Goal: Task Accomplishment & Management: Manage account settings

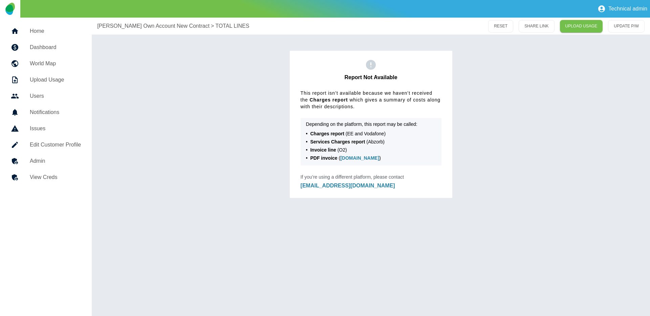
click at [48, 30] on h5 "Home" at bounding box center [55, 31] width 51 height 8
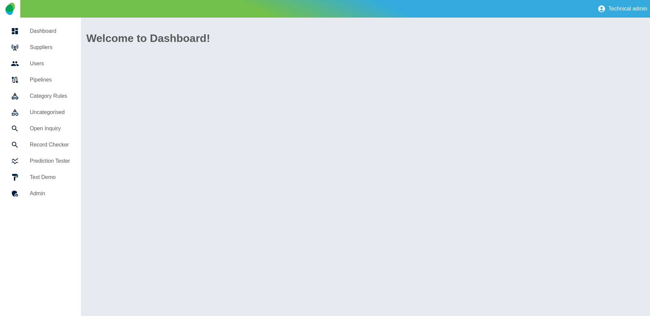
click at [48, 47] on h5 "Suppliers" at bounding box center [50, 47] width 40 height 8
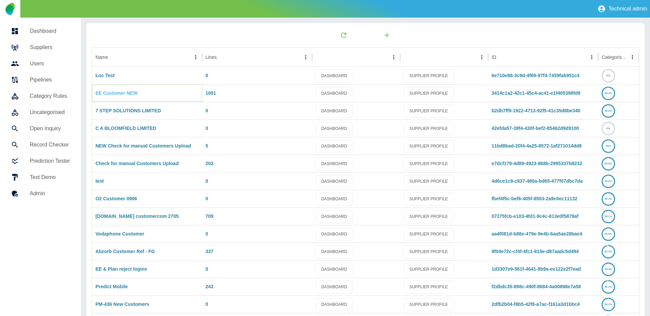
click at [111, 94] on link "EE Customer NEW" at bounding box center [116, 92] width 42 height 5
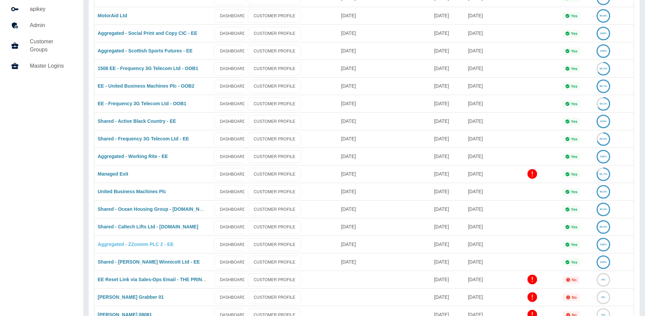
scroll to position [50, 0]
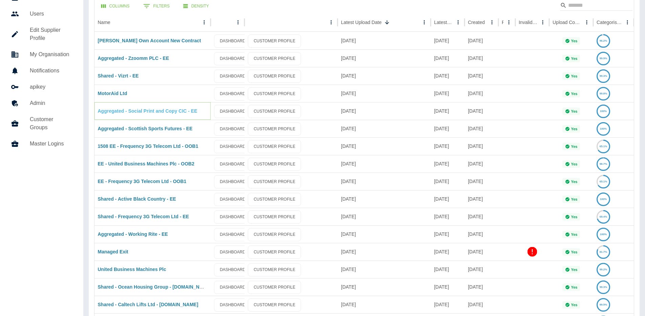
click at [137, 109] on link "Aggregated - Social Print and Copy CIC - EE" at bounding box center [147, 110] width 99 height 5
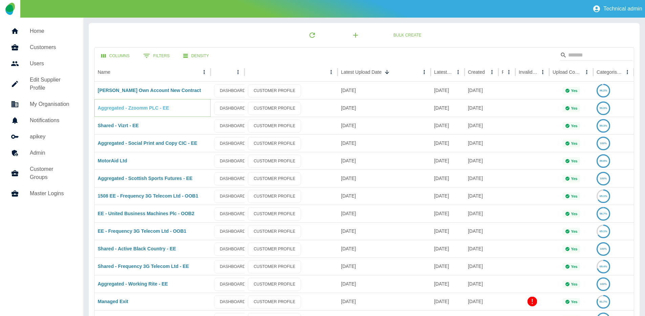
click at [137, 110] on link "Aggregated - Zzoomm PLC - EE" at bounding box center [133, 107] width 71 height 5
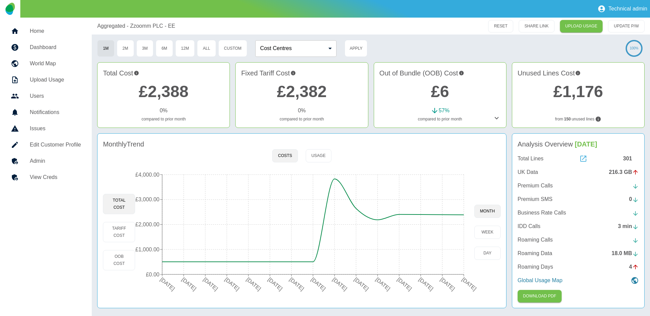
click at [584, 158] on icon at bounding box center [583, 159] width 8 height 8
drag, startPoint x: 98, startPoint y: 27, endPoint x: 182, endPoint y: 24, distance: 84.0
click at [182, 24] on div "Aggregated - Zzoomm PLC - EE RESET SHARE LINK UPLOAD USAGE UPDATE P/W" at bounding box center [371, 26] width 558 height 17
copy p "Aggregated - Zzoomm PLC - EE"
click at [49, 148] on h5 "Edit Customer Profile" at bounding box center [55, 145] width 51 height 8
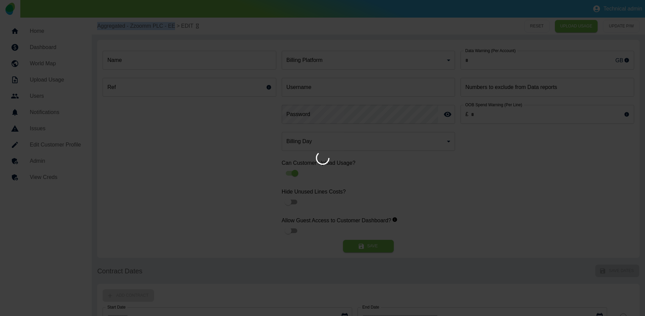
type input "*"
type input "**********"
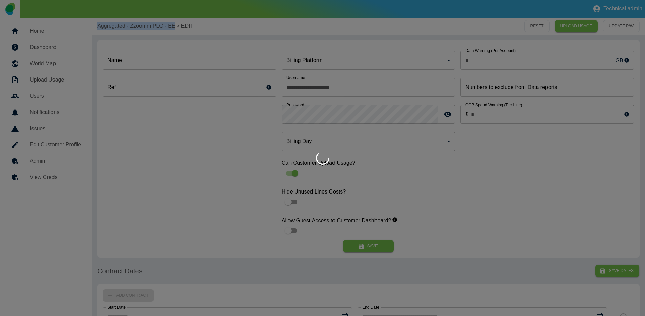
type input "**********"
type input "*"
type input "*********"
type input "*"
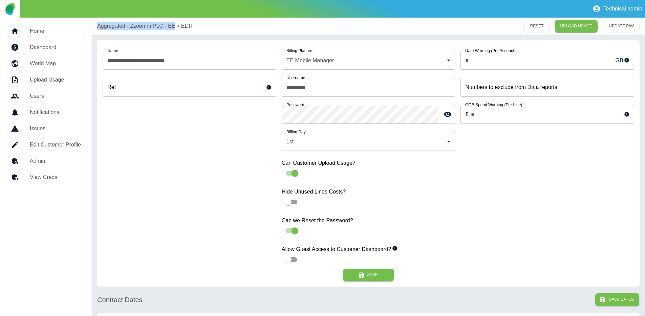
click at [54, 176] on h5 "View Creds" at bounding box center [55, 177] width 51 height 8
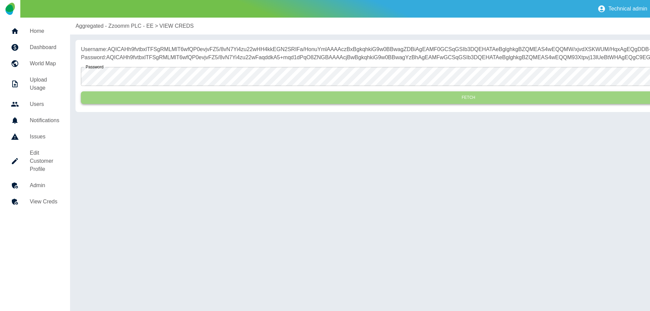
click at [131, 104] on button "Fetch" at bounding box center [468, 97] width 775 height 13
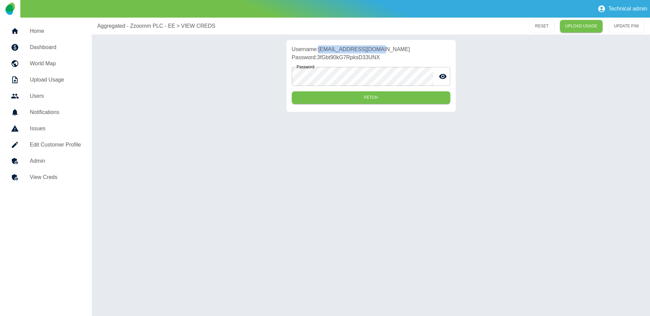
drag, startPoint x: 319, startPoint y: 50, endPoint x: 379, endPoint y: 47, distance: 60.0
click at [379, 47] on p "Username: admin@sensabill.co.uk" at bounding box center [371, 49] width 158 height 8
copy p "admin@sensabill.co.uk"
drag, startPoint x: 319, startPoint y: 58, endPoint x: 384, endPoint y: 57, distance: 65.0
click at [384, 57] on p "Password: 3fGbt90kG7RpksD33UNX" at bounding box center [371, 57] width 158 height 8
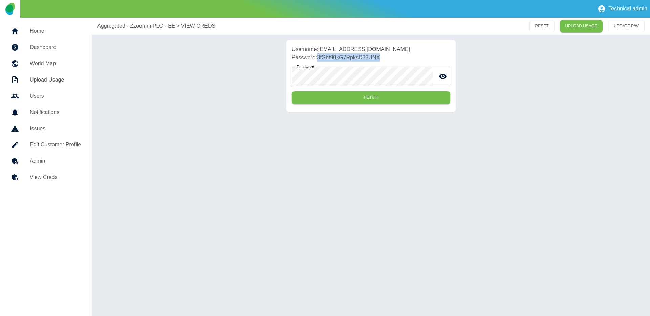
copy p "3fGbt90kG7RpksD33UNX"
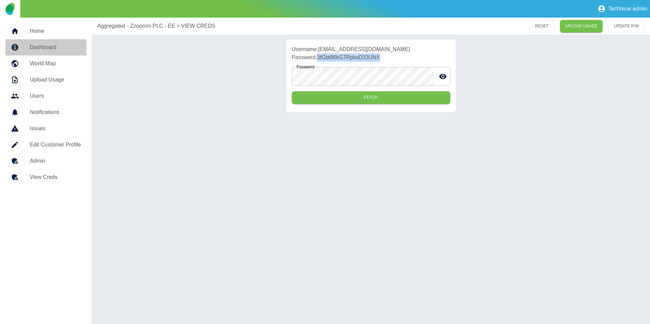
click at [41, 44] on h5 "Dashboard" at bounding box center [55, 47] width 51 height 8
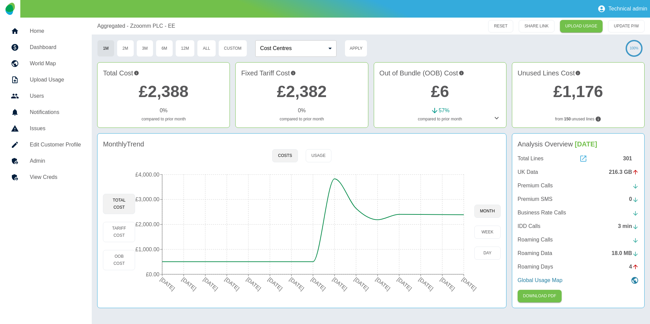
click at [585, 157] on icon at bounding box center [583, 159] width 6 height 6
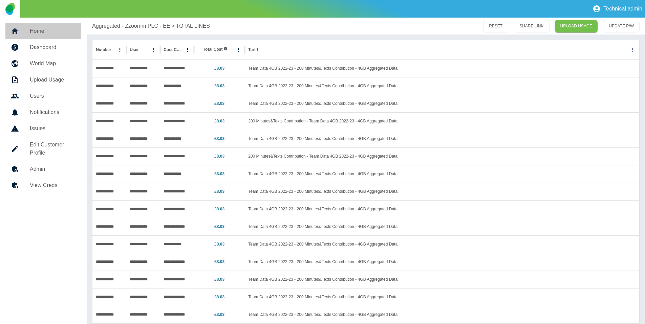
click at [41, 33] on h5 "Home" at bounding box center [53, 31] width 46 height 8
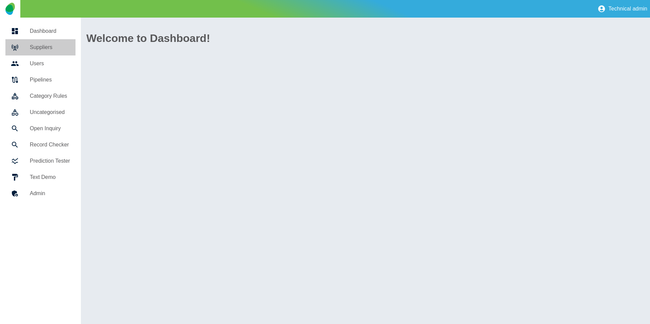
click at [38, 44] on h5 "Suppliers" at bounding box center [50, 47] width 40 height 8
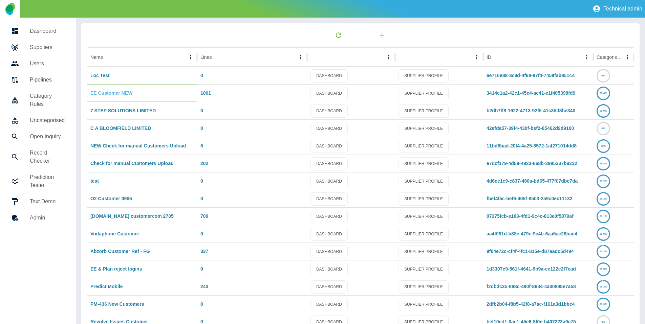
click at [120, 92] on link "EE Customer NEW" at bounding box center [111, 92] width 42 height 5
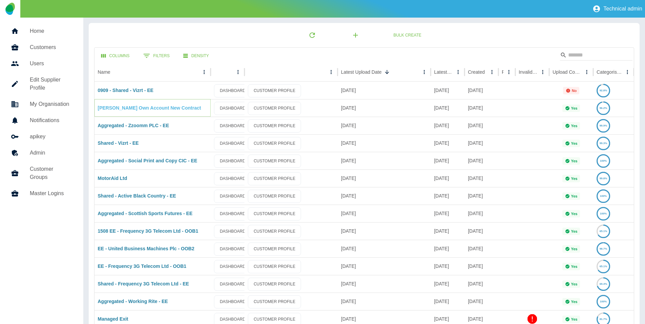
click at [164, 107] on link "[PERSON_NAME] Own Account New Contract" at bounding box center [149, 107] width 103 height 5
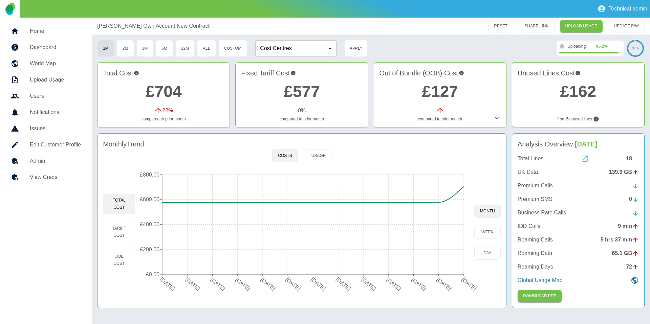
click at [583, 159] on icon at bounding box center [584, 159] width 8 height 8
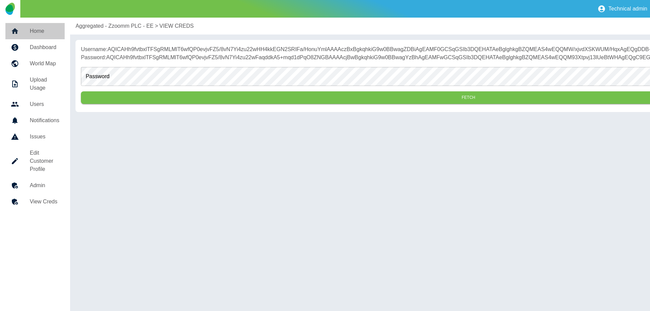
click at [35, 24] on link "Home" at bounding box center [34, 31] width 59 height 16
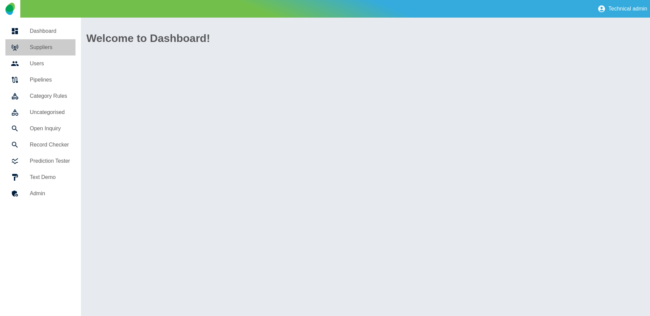
click at [36, 42] on link "Suppliers" at bounding box center [40, 47] width 70 height 16
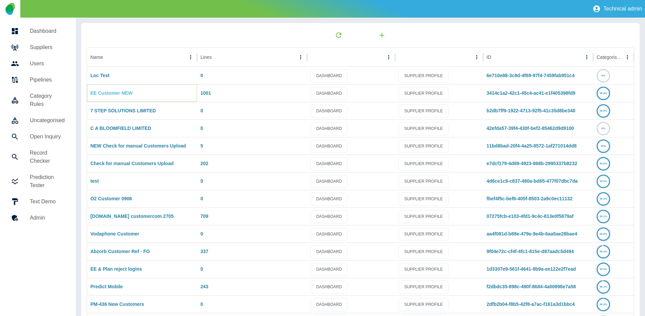
click at [103, 91] on link "EE Customer NEW" at bounding box center [111, 92] width 42 height 5
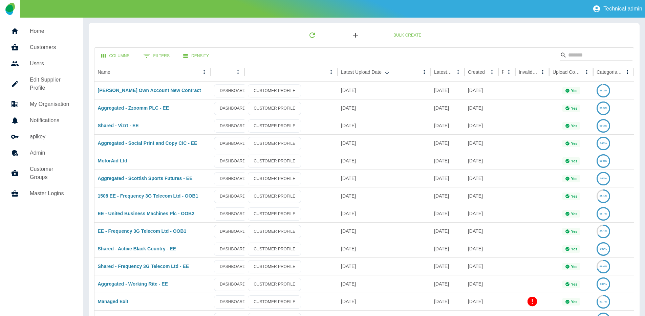
click at [357, 33] on icon "button" at bounding box center [355, 35] width 8 height 8
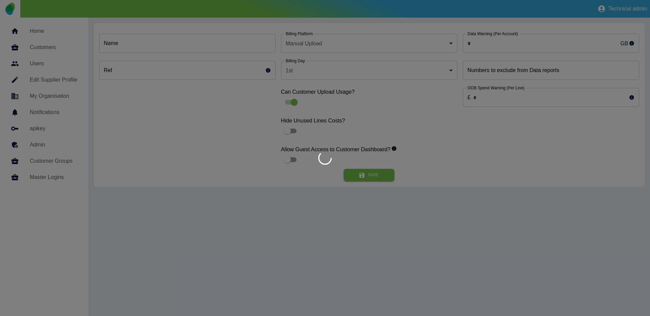
type input "*"
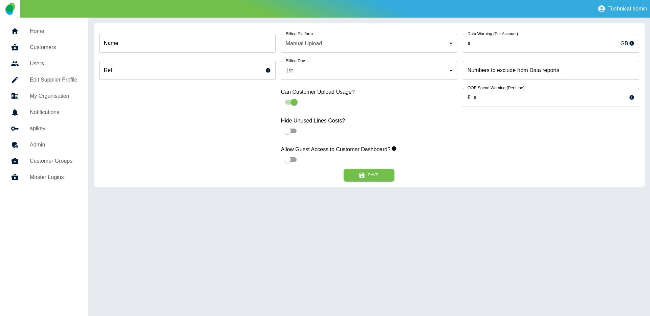
click at [127, 41] on form "Name Name Ref Ref Billing Platform Manual Upload * Billing Platform Billing Day…" at bounding box center [369, 105] width 551 height 164
click at [125, 42] on input "Name" at bounding box center [187, 43] width 176 height 19
paste input "**********"
type input "**********"
click at [297, 38] on body "**********" at bounding box center [325, 158] width 650 height 316
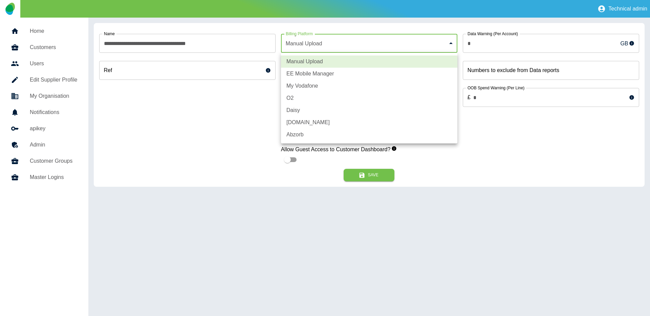
click at [302, 73] on li "EE Mobile Manager" at bounding box center [369, 74] width 176 height 12
type input "*"
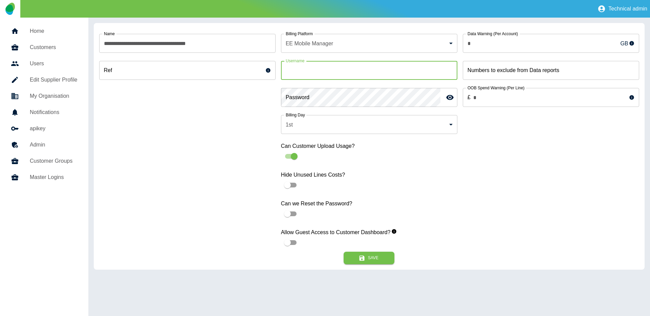
click at [296, 73] on input "Username" at bounding box center [369, 70] width 176 height 19
paste input "**********"
type input "**********"
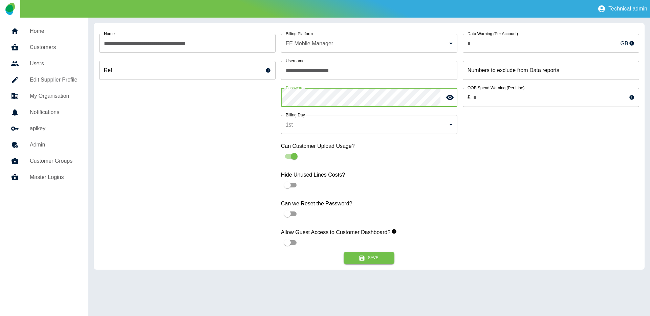
click at [239, 193] on div "**********" at bounding box center [187, 139] width 176 height 223
click at [374, 255] on button "Save" at bounding box center [368, 258] width 51 height 13
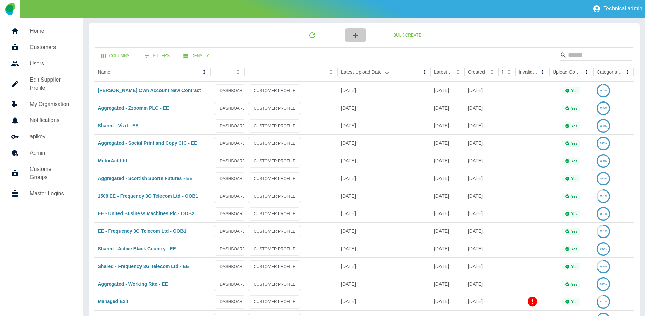
click at [355, 38] on icon "button" at bounding box center [355, 35] width 8 height 8
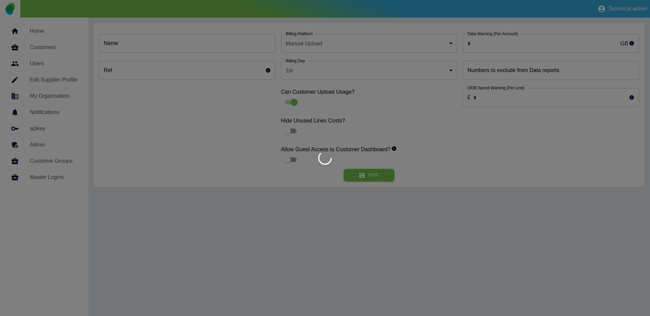
type input "*"
click at [153, 46] on div at bounding box center [325, 158] width 650 height 316
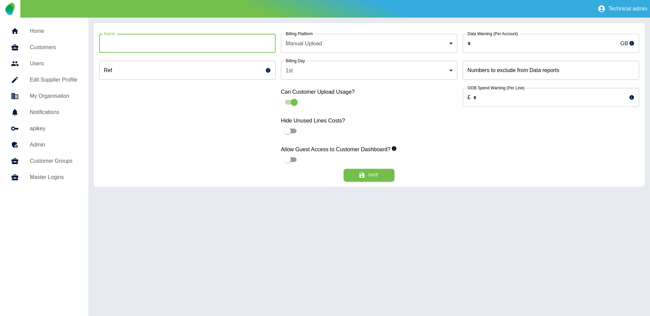
click at [141, 48] on input "Name" at bounding box center [187, 43] width 176 height 19
paste input "**********"
type input "**********"
click at [316, 50] on body "**********" at bounding box center [325, 158] width 650 height 316
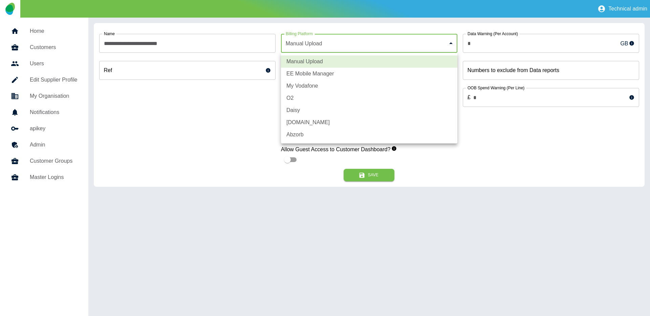
click at [309, 68] on li "EE Mobile Manager" at bounding box center [369, 74] width 176 height 12
type input "*"
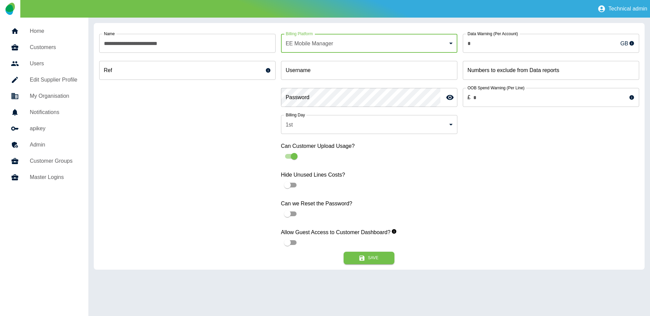
drag, startPoint x: 322, startPoint y: 71, endPoint x: 318, endPoint y: 64, distance: 7.8
click at [322, 71] on input "Username" at bounding box center [369, 70] width 176 height 19
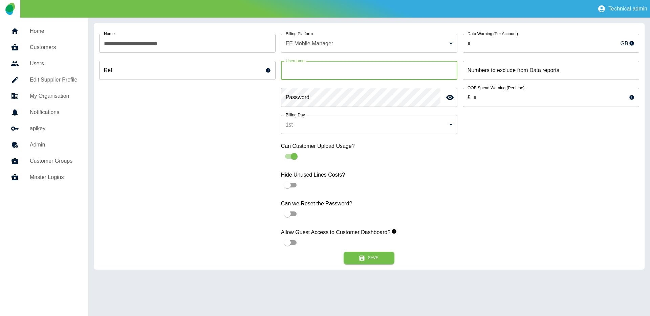
paste input "**********"
type input "**********"
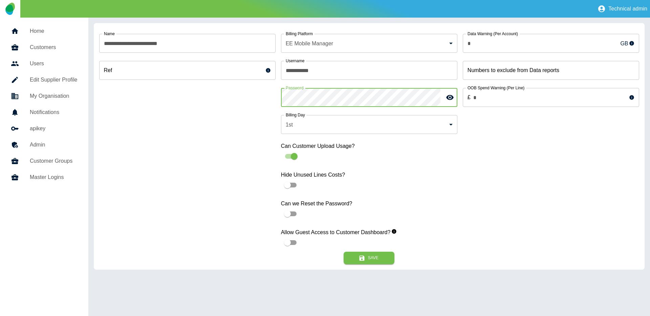
click at [446, 96] on icon "toggle password visibility" at bounding box center [450, 97] width 8 height 8
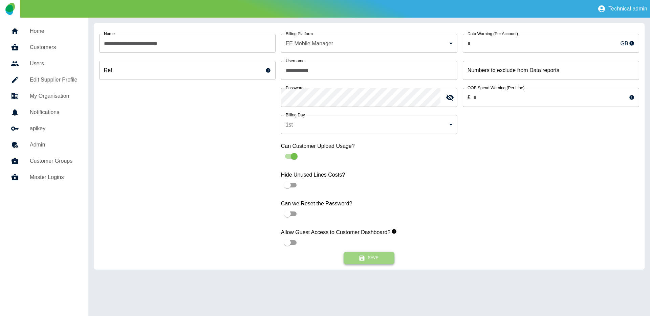
click at [365, 256] on button "Save" at bounding box center [368, 258] width 51 height 13
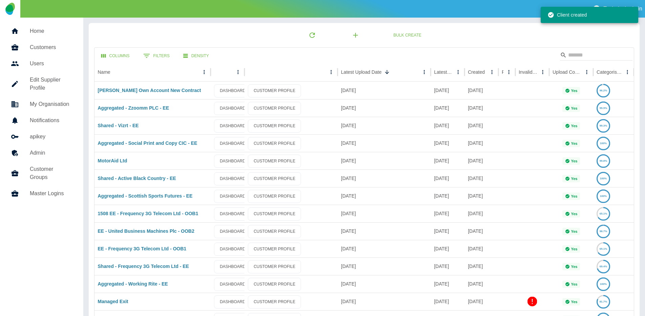
click at [270, 13] on div "Technical admin" at bounding box center [322, 9] width 645 height 18
click at [225, 34] on div "Bulk Create" at bounding box center [364, 35] width 540 height 14
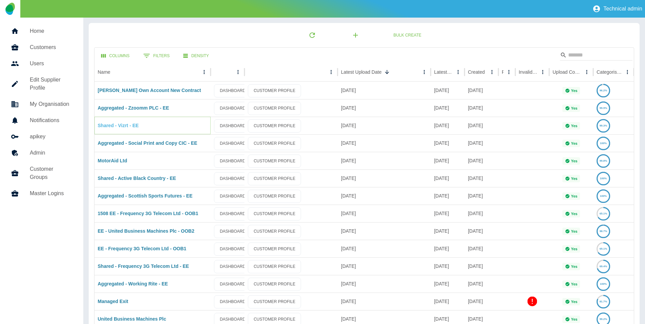
click at [114, 127] on link "Shared - Vizrt - EE" at bounding box center [118, 125] width 41 height 5
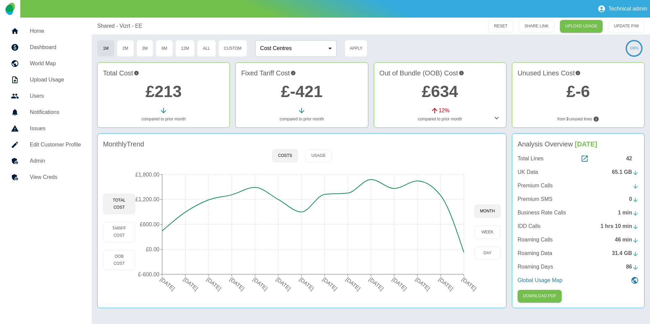
click at [61, 37] on link "Home" at bounding box center [45, 31] width 81 height 16
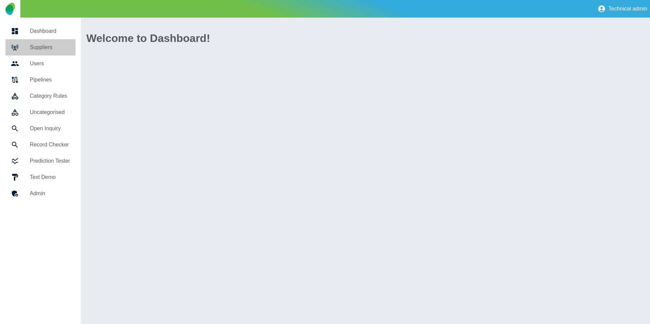
click at [56, 44] on h5 "Suppliers" at bounding box center [50, 47] width 40 height 8
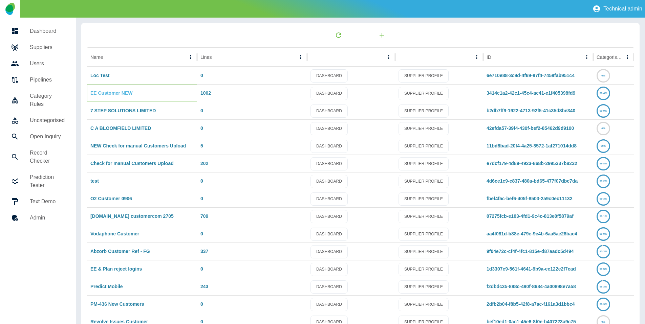
click at [116, 94] on link "EE Customer NEW" at bounding box center [111, 92] width 42 height 5
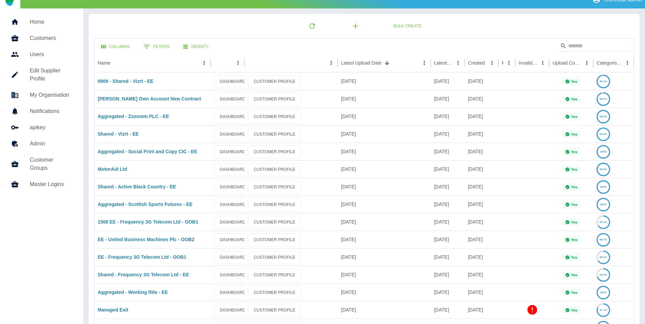
scroll to position [35, 0]
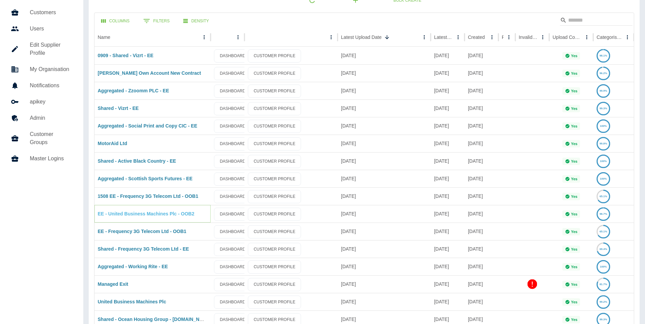
click at [144, 214] on link "EE - United Business Machines Plc - OOB2" at bounding box center [146, 213] width 97 height 5
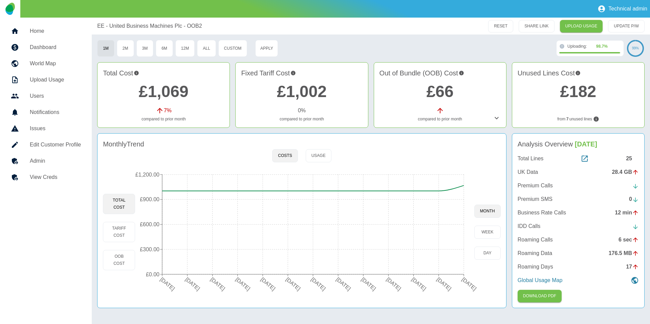
click at [629, 159] on div "25" at bounding box center [632, 159] width 13 height 8
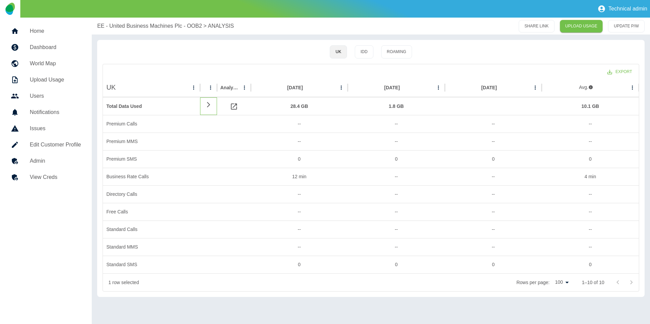
click at [209, 105] on icon at bounding box center [208, 105] width 8 height 6
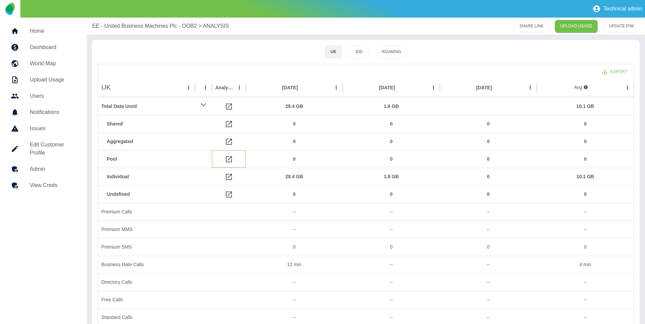
click at [228, 161] on icon at bounding box center [229, 159] width 8 height 8
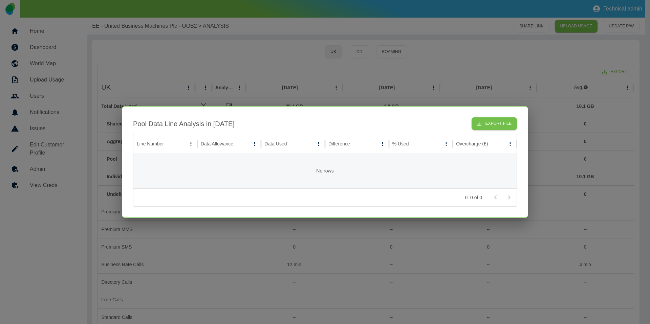
click at [312, 228] on div at bounding box center [325, 162] width 650 height 324
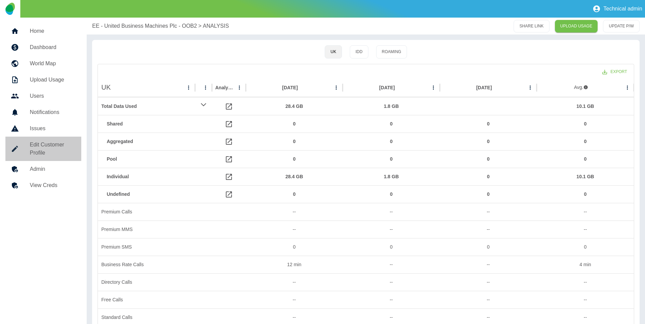
click at [62, 152] on h5 "Edit Customer Profile" at bounding box center [53, 149] width 46 height 16
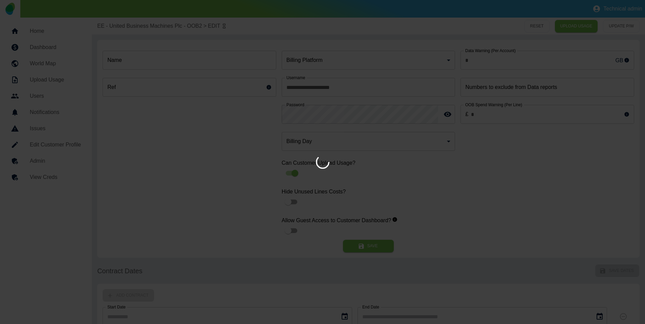
type input "*"
type input "**********"
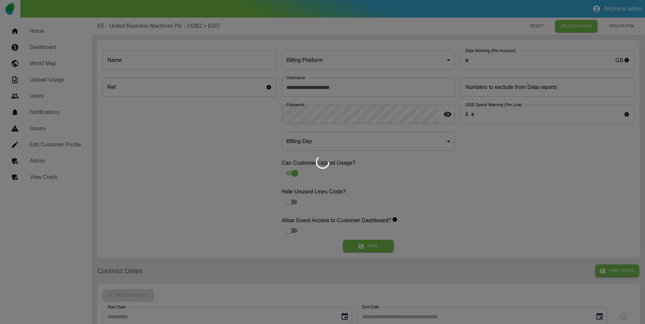
type input "**********"
type input "*"
type input "*********"
type input "*"
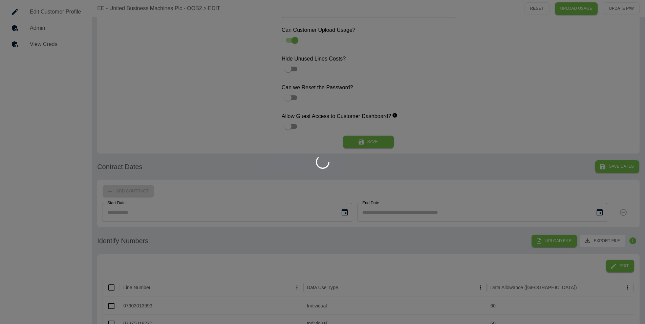
scroll to position [233, 0]
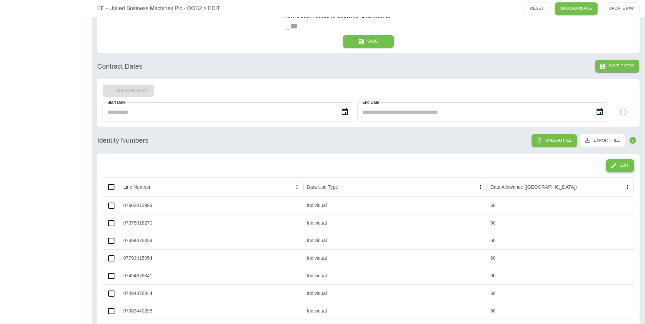
click at [610, 162] on icon "button" at bounding box center [613, 165] width 7 height 7
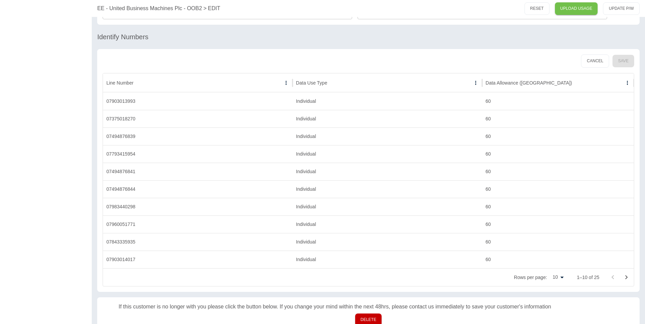
scroll to position [338, 0]
click at [302, 98] on div "Individual" at bounding box center [386, 99] width 189 height 18
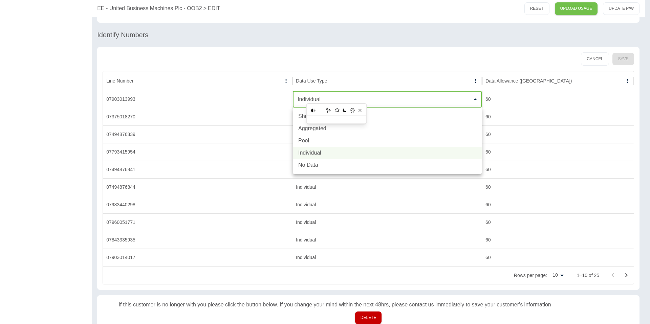
click at [307, 138] on li "Pool" at bounding box center [387, 141] width 189 height 12
type input "****"
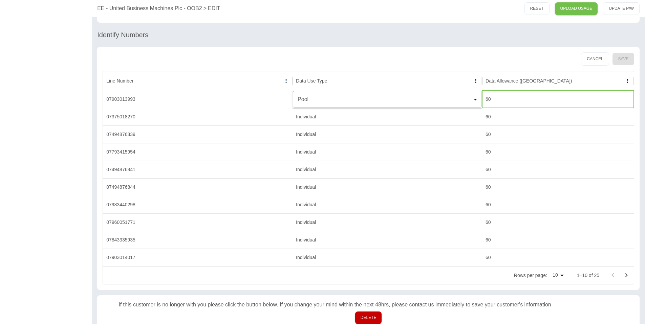
click at [509, 93] on div "60" at bounding box center [558, 99] width 152 height 18
click at [509, 93] on input "**" at bounding box center [557, 99] width 151 height 16
type input "***"
click at [308, 134] on div "Individual" at bounding box center [386, 135] width 189 height 18
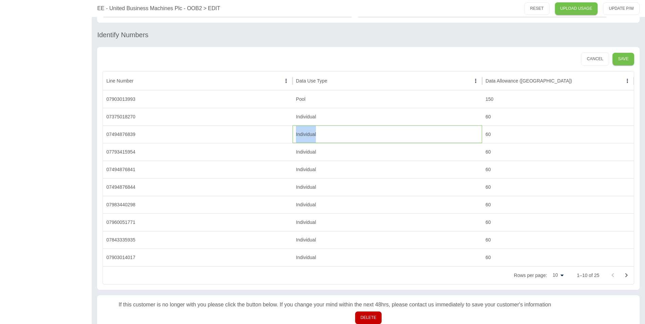
click at [308, 134] on div "Individual" at bounding box center [386, 135] width 189 height 18
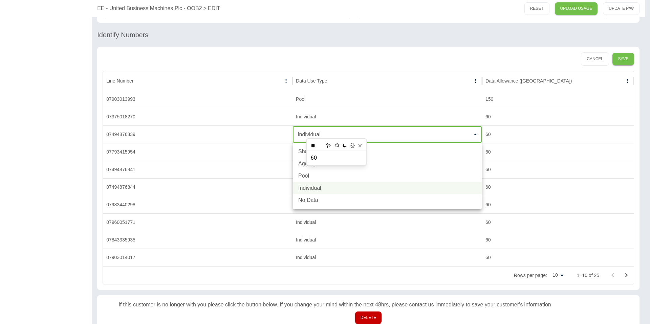
click at [297, 175] on li "Pool" at bounding box center [387, 176] width 189 height 12
type input "****"
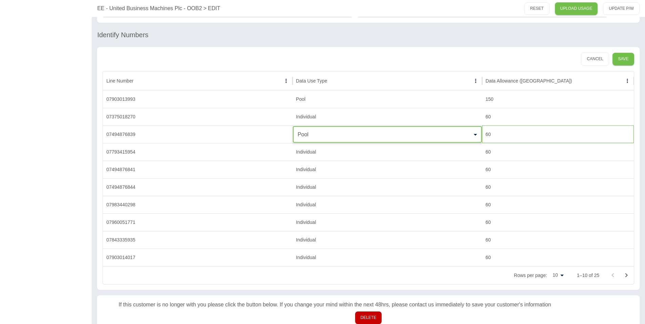
click at [500, 136] on div "60" at bounding box center [558, 135] width 152 height 18
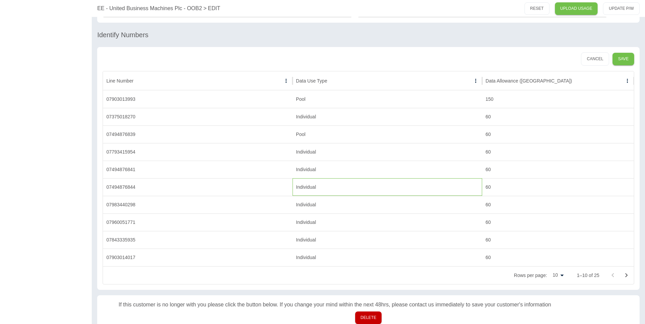
click at [299, 187] on div "Individual" at bounding box center [386, 187] width 189 height 18
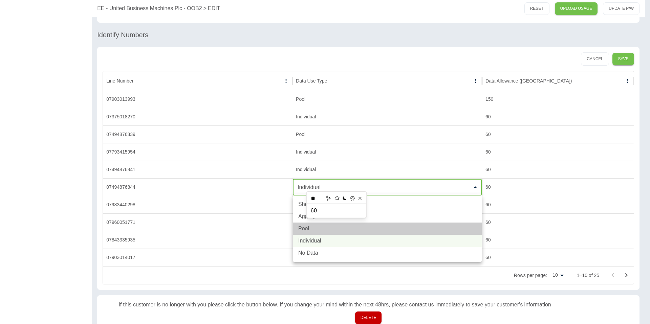
click at [297, 226] on li "Pool" at bounding box center [387, 229] width 189 height 12
type input "****"
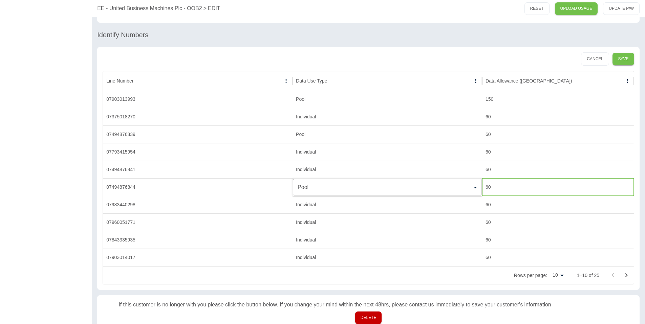
click at [491, 186] on div "60" at bounding box center [558, 187] width 152 height 18
click at [491, 186] on input "**" at bounding box center [557, 187] width 151 height 16
type input "***"
click at [628, 63] on button "Save" at bounding box center [623, 59] width 22 height 13
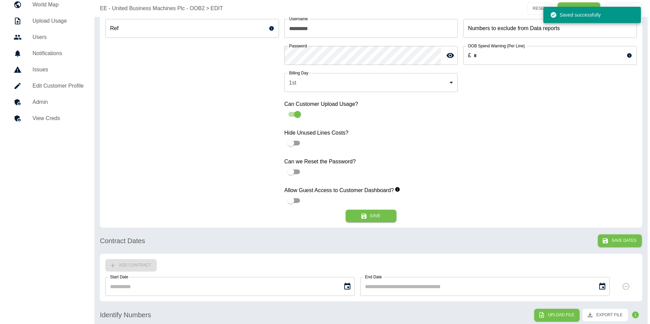
scroll to position [0, 0]
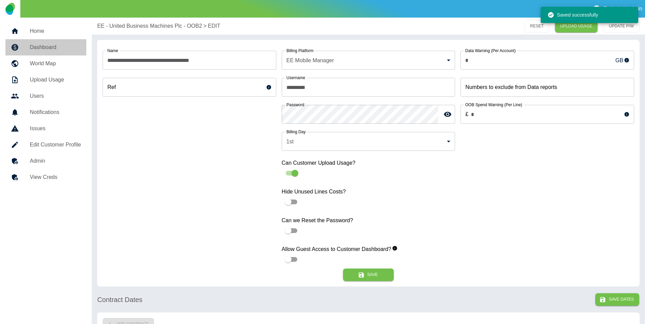
click at [36, 44] on h5 "Dashboard" at bounding box center [55, 47] width 51 height 8
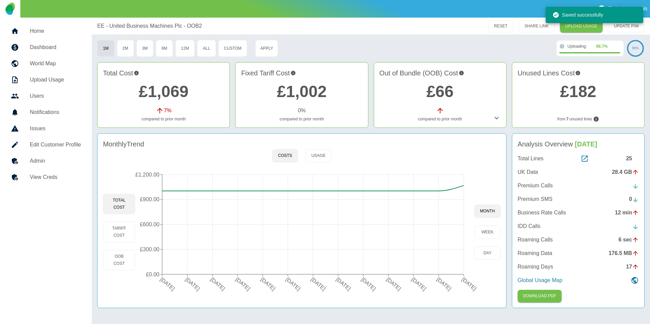
click at [631, 157] on div "25" at bounding box center [632, 159] width 13 height 8
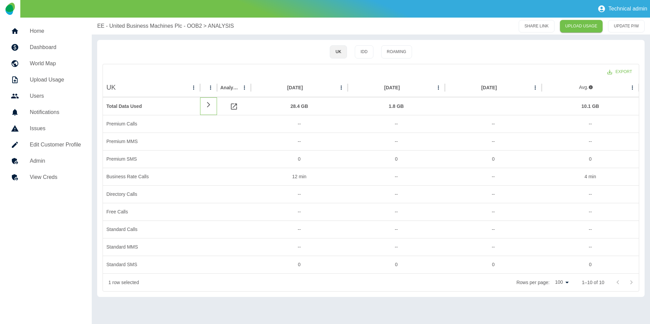
click at [207, 106] on icon at bounding box center [208, 105] width 8 height 6
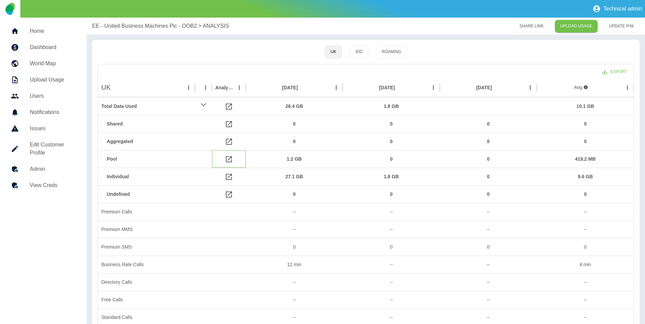
click at [227, 160] on icon at bounding box center [229, 159] width 8 height 8
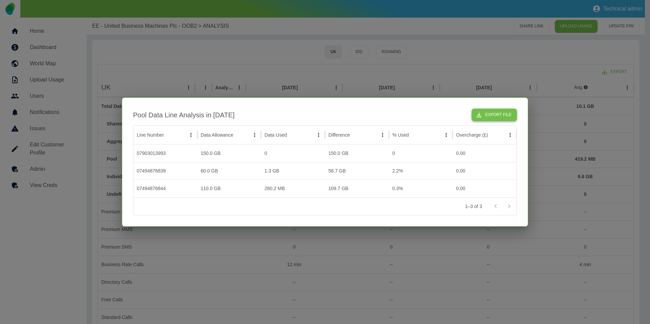
click at [503, 113] on button "Export File" at bounding box center [493, 115] width 45 height 13
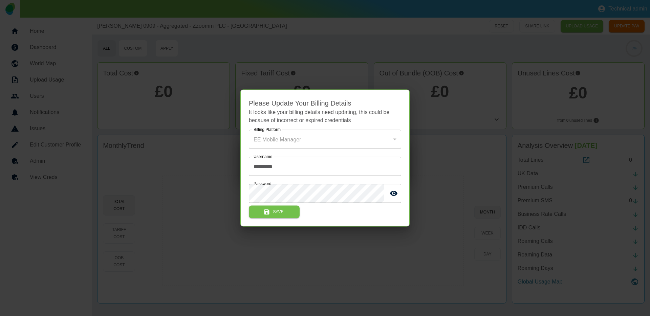
click at [269, 47] on div at bounding box center [325, 158] width 650 height 316
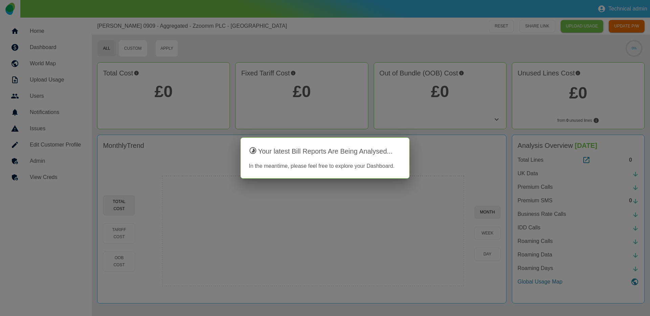
click at [271, 47] on div at bounding box center [325, 158] width 650 height 316
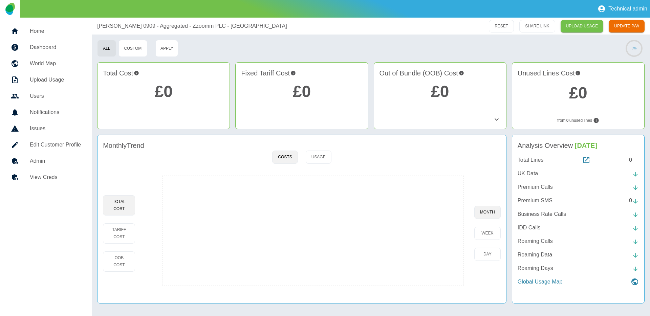
click at [45, 26] on link "Home" at bounding box center [45, 31] width 81 height 16
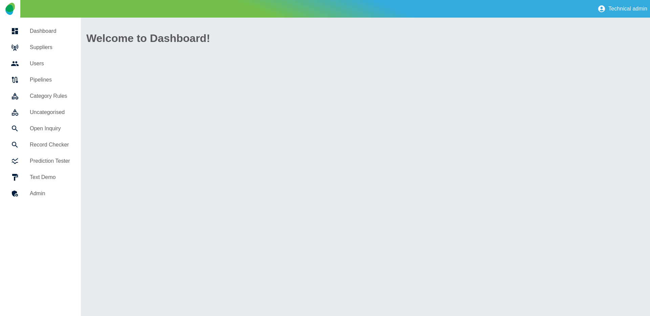
click at [41, 53] on link "Suppliers" at bounding box center [40, 47] width 70 height 16
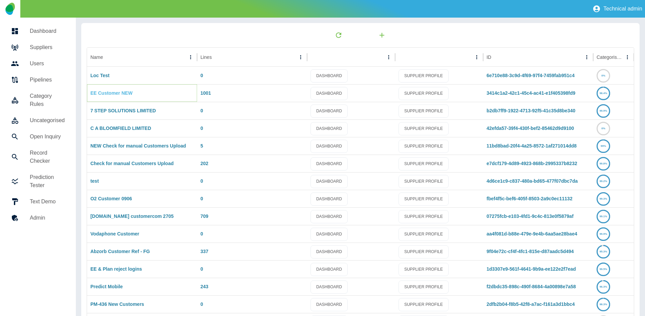
click at [104, 91] on link "EE Customer NEW" at bounding box center [111, 92] width 42 height 5
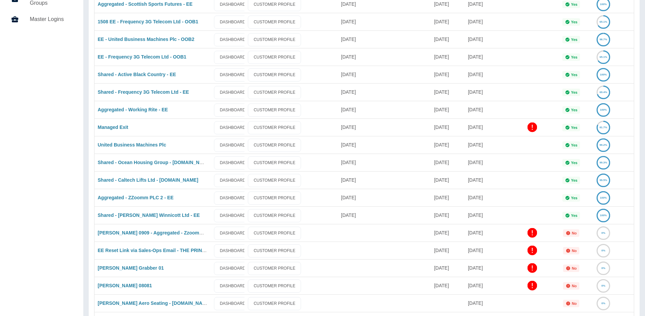
scroll to position [199, 0]
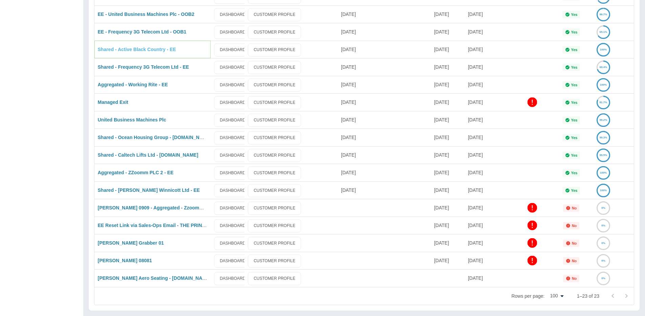
click at [135, 51] on link "Shared - Active Black Country - EE" at bounding box center [137, 49] width 78 height 5
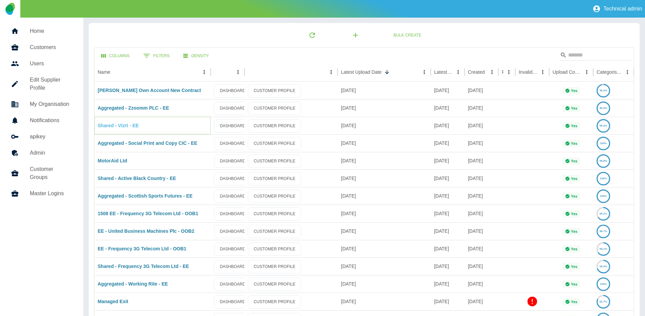
click at [119, 123] on link "Shared - Vizrt - EE" at bounding box center [118, 125] width 41 height 5
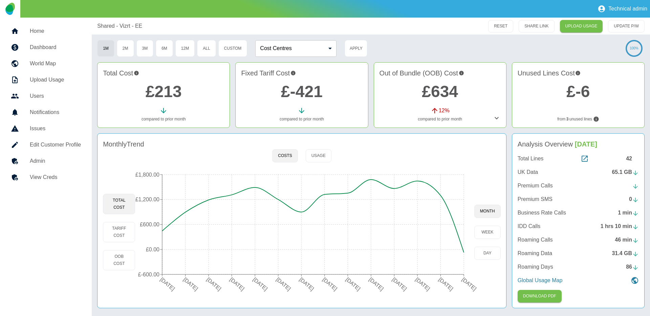
click at [51, 174] on h5 "View Creds" at bounding box center [55, 177] width 51 height 8
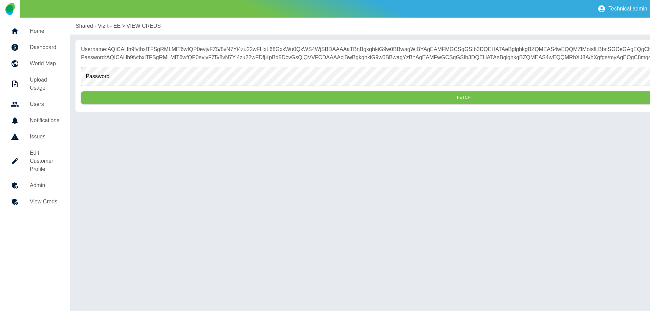
click at [46, 182] on h5 "Admin" at bounding box center [44, 185] width 29 height 8
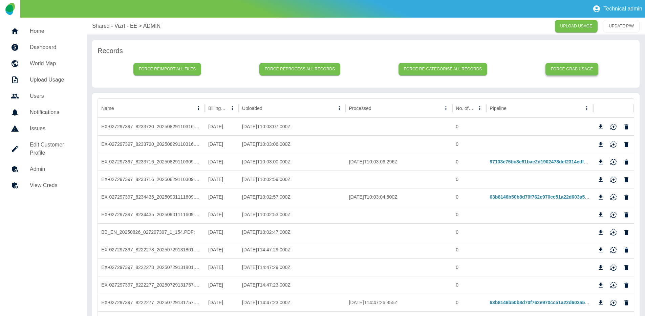
click at [571, 70] on button "Force grab usage" at bounding box center [571, 69] width 53 height 13
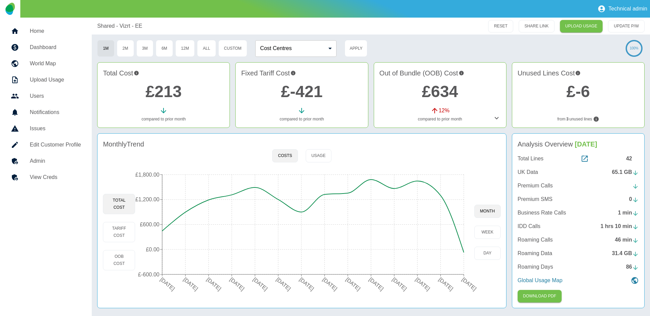
click at [627, 158] on div "42" at bounding box center [632, 159] width 13 height 8
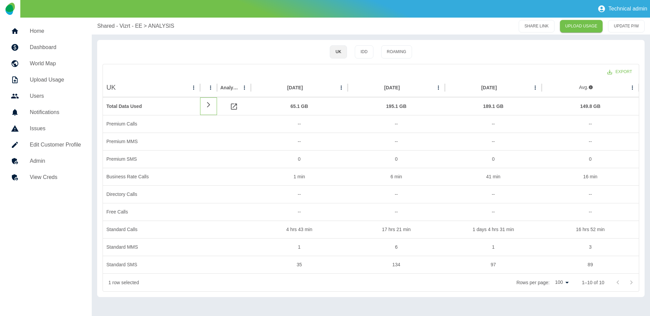
click at [208, 104] on icon at bounding box center [208, 105] width 8 height 6
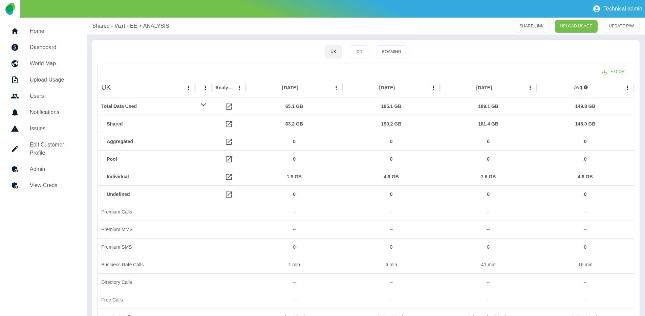
click at [48, 35] on link "Home" at bounding box center [43, 31] width 76 height 16
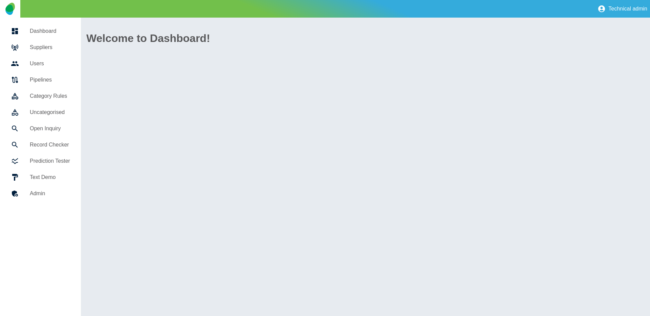
click at [46, 48] on h5 "Suppliers" at bounding box center [50, 47] width 40 height 8
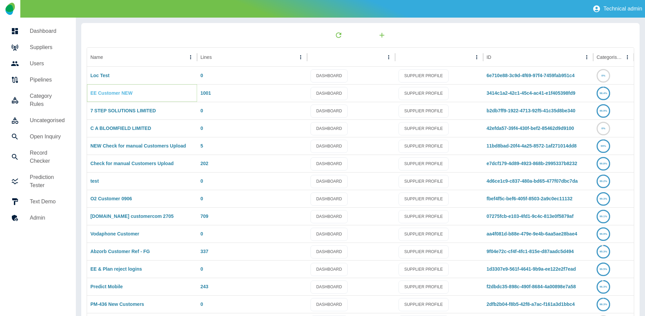
click at [125, 94] on link "EE Customer NEW" at bounding box center [111, 92] width 42 height 5
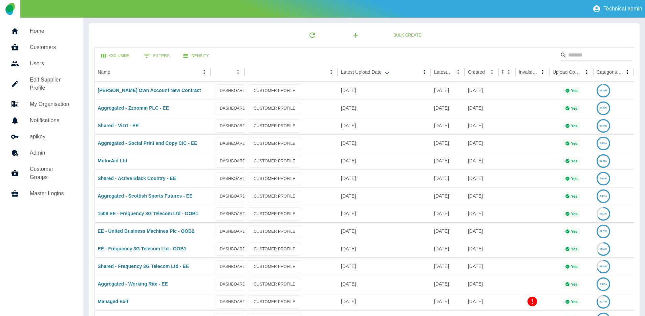
scroll to position [199, 0]
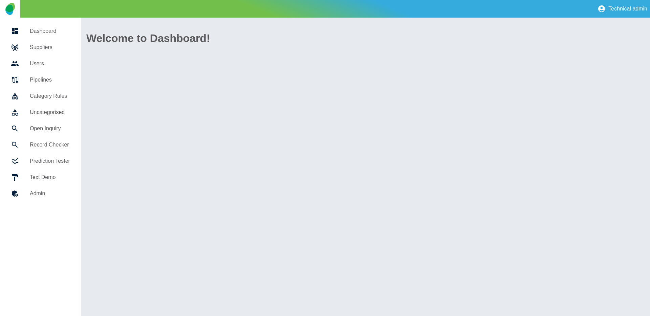
click at [31, 48] on h5 "Suppliers" at bounding box center [50, 47] width 40 height 8
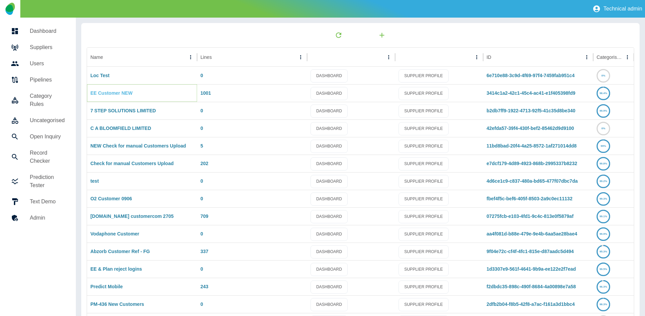
click at [106, 92] on link "EE Customer NEW" at bounding box center [111, 92] width 42 height 5
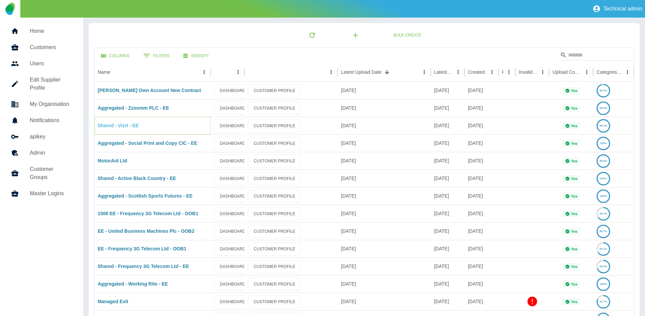
click at [123, 125] on link "Shared - Vizrt - EE" at bounding box center [118, 125] width 41 height 5
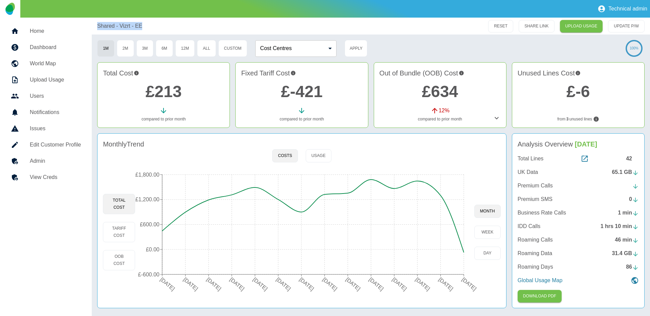
drag, startPoint x: 146, startPoint y: 24, endPoint x: 88, endPoint y: 23, distance: 58.5
click at [88, 23] on div "Home Dashboard World Map Upload Usage Users Notifications Issues Edit Customer …" at bounding box center [325, 167] width 650 height 298
copy p "Shared - Vizrt - EE"
click at [45, 176] on h5 "View Creds" at bounding box center [55, 177] width 51 height 8
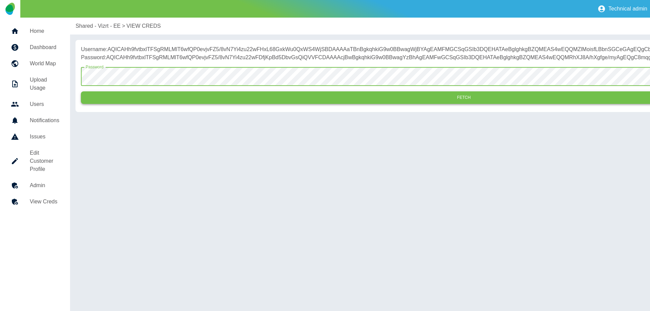
click at [236, 104] on button "Fetch" at bounding box center [463, 97] width 765 height 13
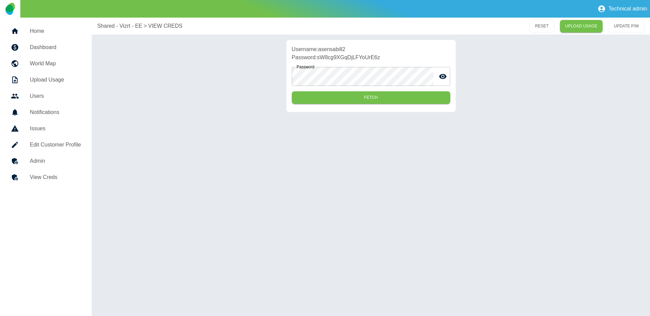
click at [327, 50] on p "Username: asensabill2" at bounding box center [371, 49] width 158 height 8
copy p "asensabill2"
click at [387, 58] on p "Password: sW8cg9XGqDjLFYoUrE6z" at bounding box center [371, 57] width 158 height 8
copy p "sW8cg9XGqDjLFYoUrE6z"
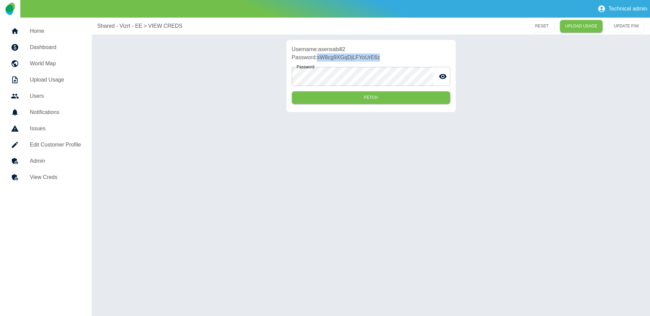
drag, startPoint x: 319, startPoint y: 57, endPoint x: 396, endPoint y: 58, distance: 77.2
click at [396, 58] on p "Password: sW8cg9XGqDjLFYoUrE6z" at bounding box center [371, 57] width 158 height 8
click at [55, 48] on h5 "Dashboard" at bounding box center [55, 47] width 51 height 8
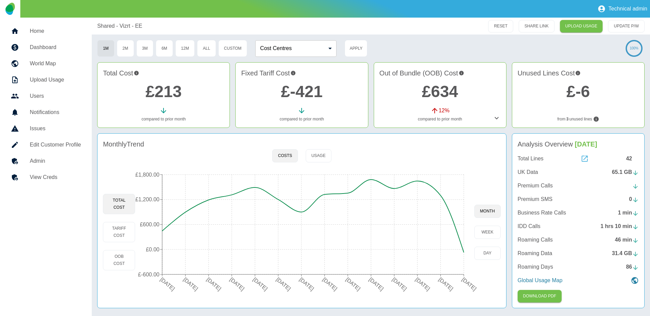
click at [587, 159] on icon at bounding box center [584, 159] width 6 height 6
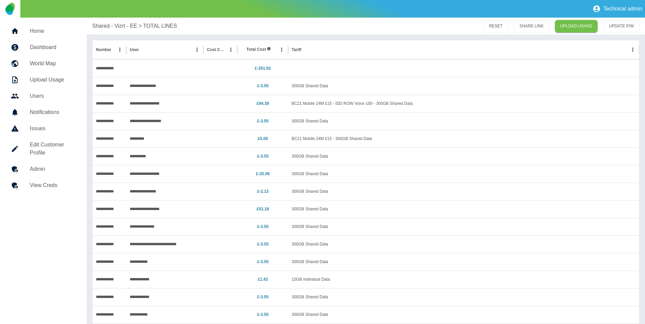
click at [54, 35] on h5 "Home" at bounding box center [53, 31] width 46 height 8
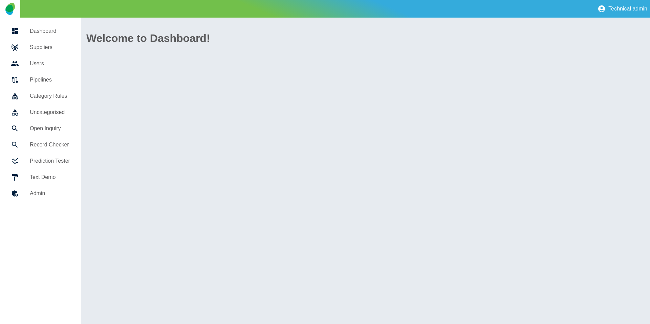
click at [49, 41] on link "Suppliers" at bounding box center [40, 47] width 70 height 16
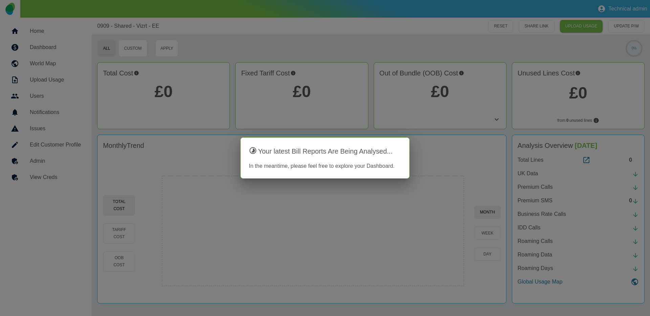
click at [588, 160] on div at bounding box center [325, 158] width 650 height 316
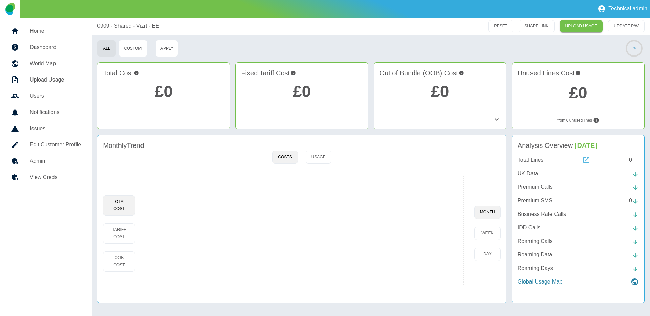
click at [585, 161] on icon at bounding box center [586, 160] width 6 height 6
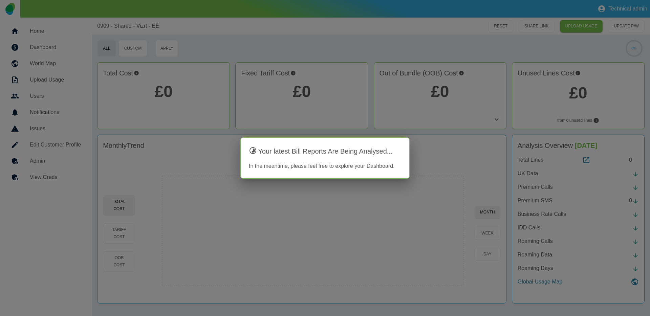
click at [353, 35] on div at bounding box center [325, 158] width 650 height 316
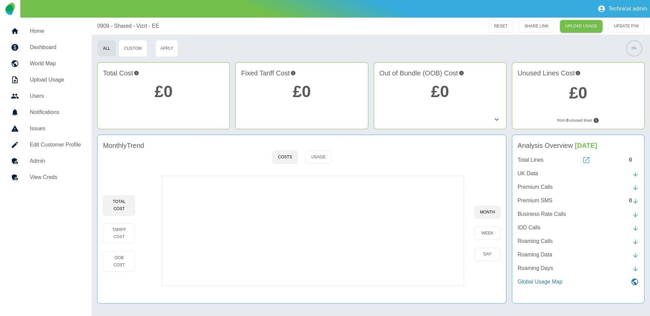
click at [586, 162] on icon at bounding box center [586, 160] width 8 height 8
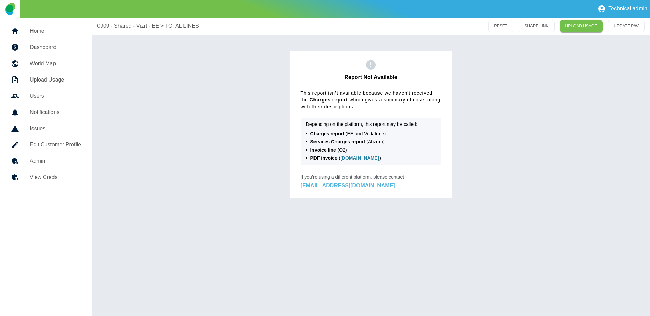
click at [335, 185] on link "[EMAIL_ADDRESS][DOMAIN_NAME]" at bounding box center [347, 186] width 94 height 6
click at [122, 24] on p "0909 - Shared - Vizrt - EE" at bounding box center [128, 26] width 62 height 8
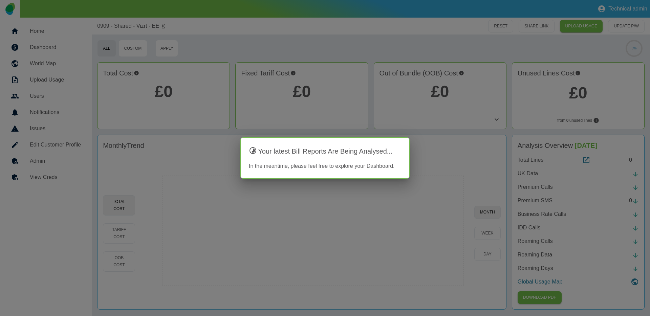
click at [354, 94] on div at bounding box center [325, 158] width 650 height 316
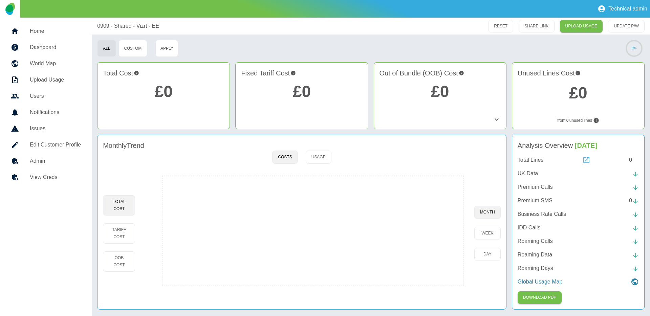
click at [582, 158] on icon at bounding box center [586, 160] width 8 height 8
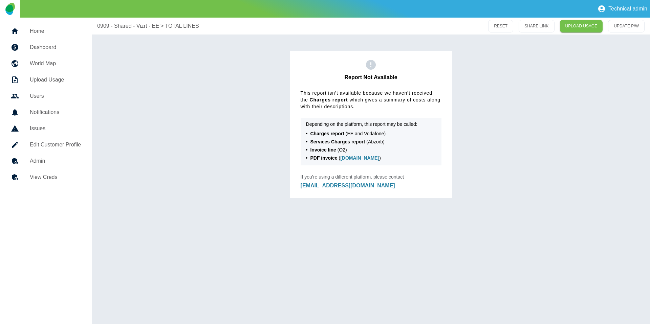
click at [45, 47] on h5 "Dashboard" at bounding box center [55, 47] width 51 height 8
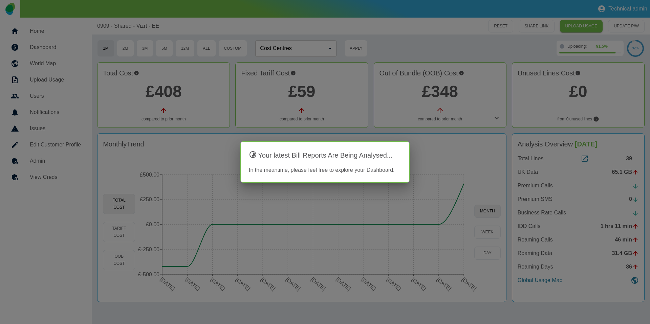
click at [459, 201] on div at bounding box center [325, 162] width 650 height 324
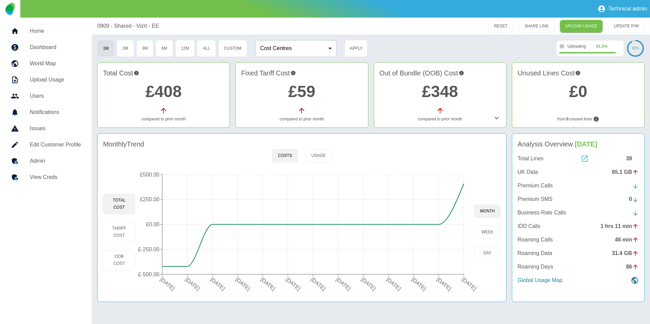
click at [584, 155] on icon at bounding box center [584, 159] width 8 height 8
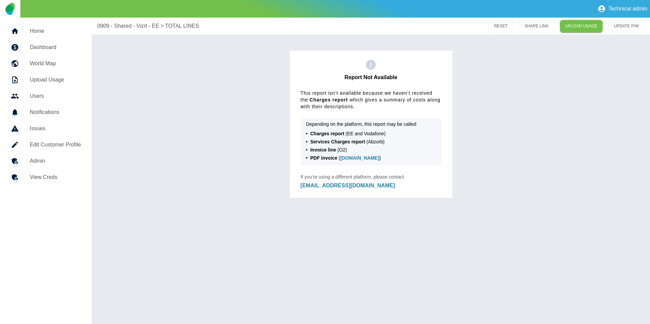
click at [41, 37] on link "Home" at bounding box center [45, 31] width 81 height 16
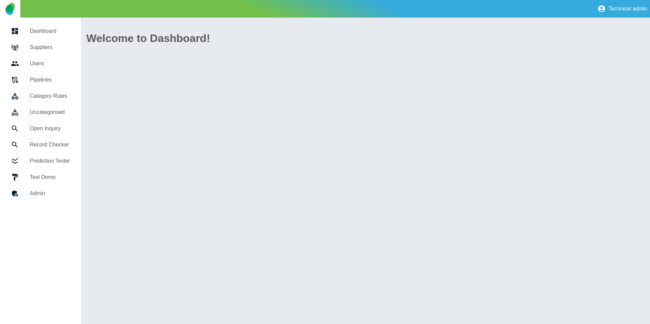
click at [41, 51] on link "Suppliers" at bounding box center [40, 47] width 70 height 16
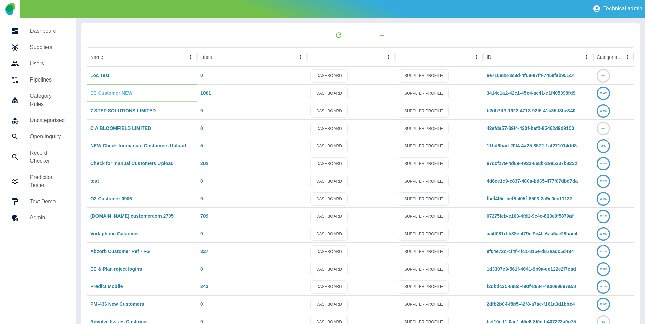
click at [96, 91] on link "EE Customer NEW" at bounding box center [111, 92] width 42 height 5
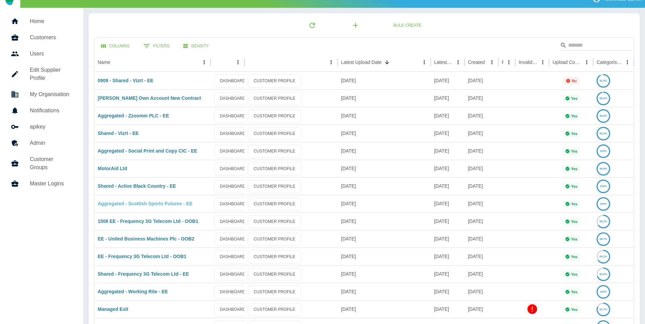
scroll to position [11, 0]
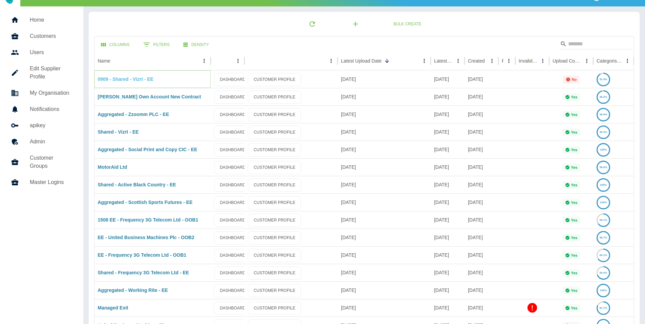
click at [138, 80] on link "0909 - Shared - Vizrt - EE" at bounding box center [126, 78] width 56 height 5
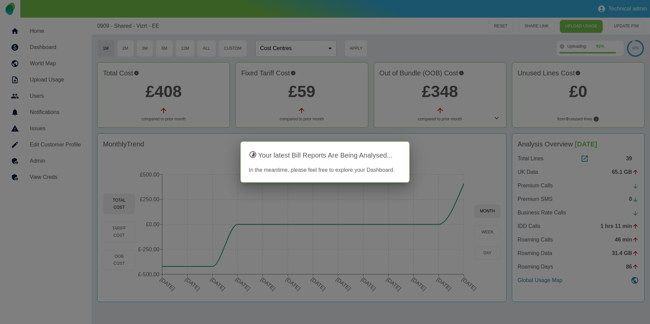
click at [424, 44] on div at bounding box center [325, 162] width 650 height 324
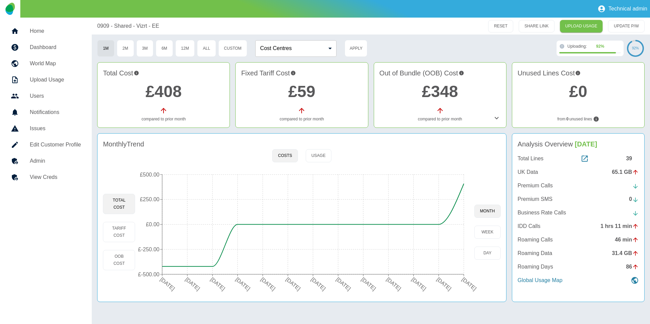
click at [586, 163] on div "Total Lines 39 UK Data 65.1 GB Premium Calls Premium SMS 0 Business Rate Calls …" at bounding box center [577, 220] width 121 height 130
click at [585, 159] on icon at bounding box center [584, 159] width 8 height 8
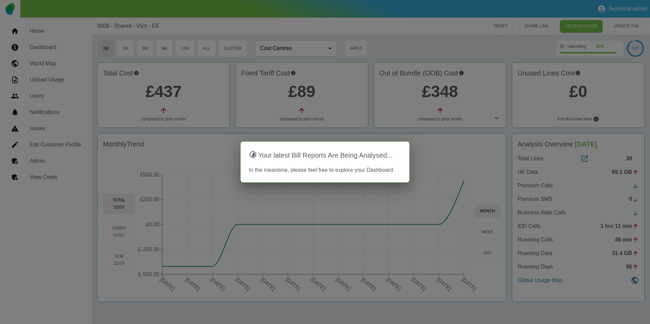
click at [483, 54] on div at bounding box center [325, 162] width 650 height 324
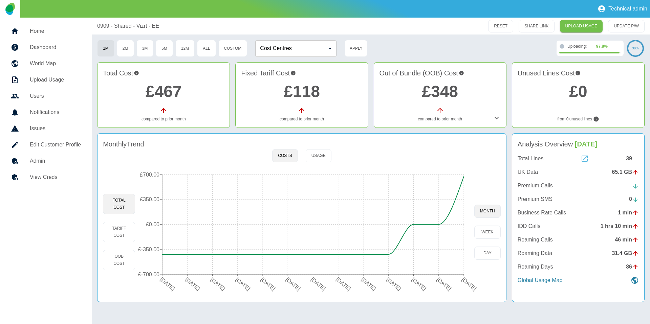
click at [582, 159] on icon at bounding box center [584, 159] width 8 height 8
click at [68, 134] on link "Issues" at bounding box center [45, 128] width 81 height 16
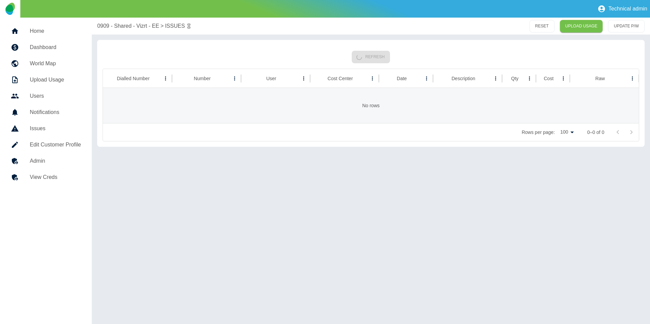
click at [59, 142] on h5 "Edit Customer Profile" at bounding box center [55, 145] width 51 height 8
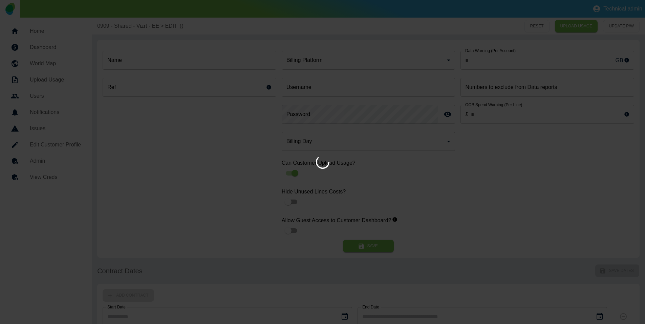
type input "*"
type input "**********"
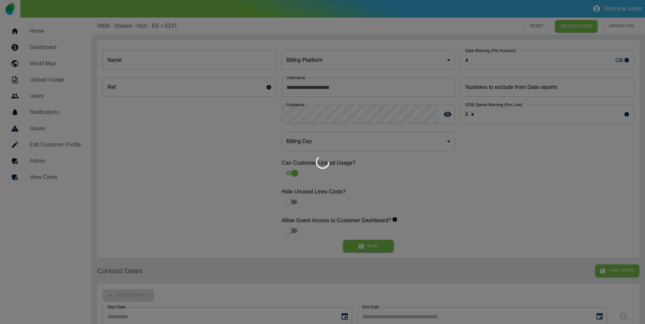
type input "**********"
type input "*"
type input "*********"
type input "*"
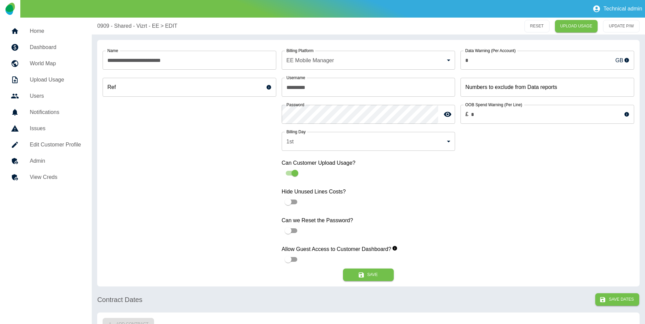
click at [47, 38] on link "Home" at bounding box center [45, 31] width 81 height 16
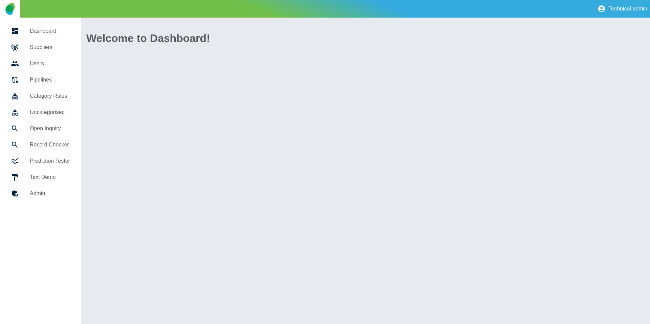
click at [42, 52] on link "Suppliers" at bounding box center [40, 47] width 70 height 16
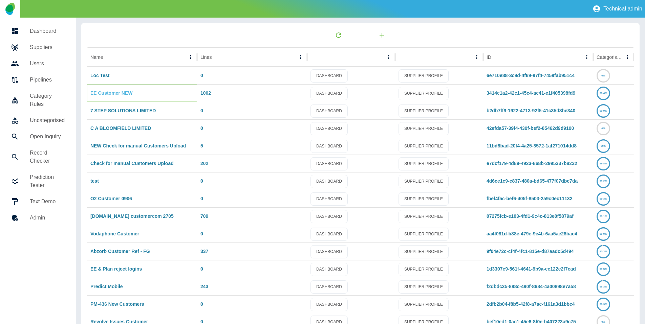
click at [107, 93] on link "EE Customer NEW" at bounding box center [111, 92] width 42 height 5
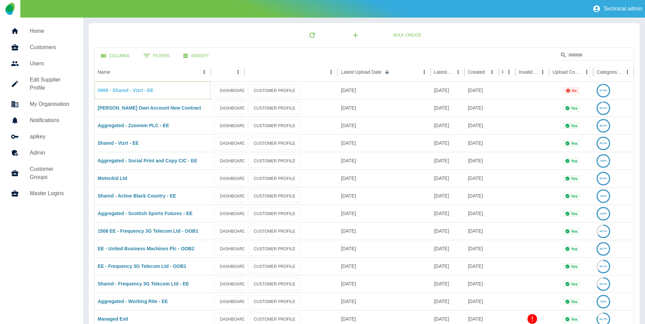
click at [133, 89] on link "0909 - Shared - Vizrt - EE" at bounding box center [126, 90] width 56 height 5
click at [119, 90] on link "0909 - Shared - Vizrt - EE" at bounding box center [126, 90] width 56 height 5
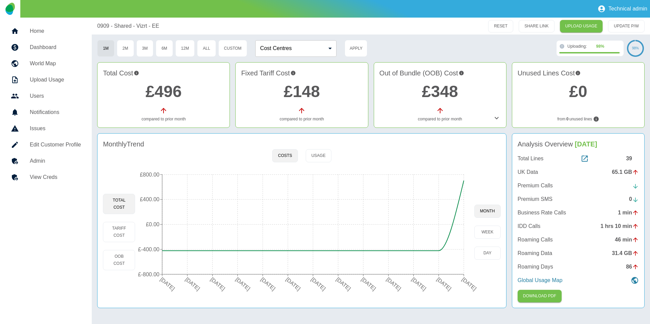
click at [44, 159] on h5 "Admin" at bounding box center [55, 161] width 51 height 8
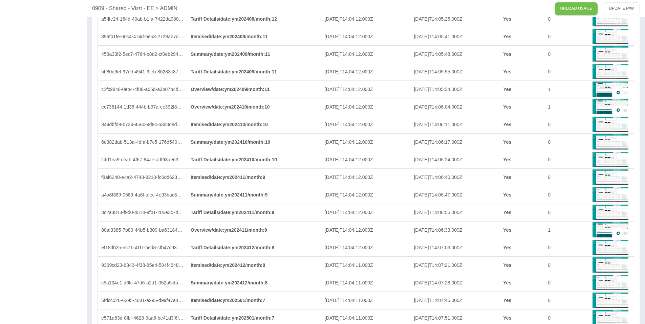
scroll to position [1639, 0]
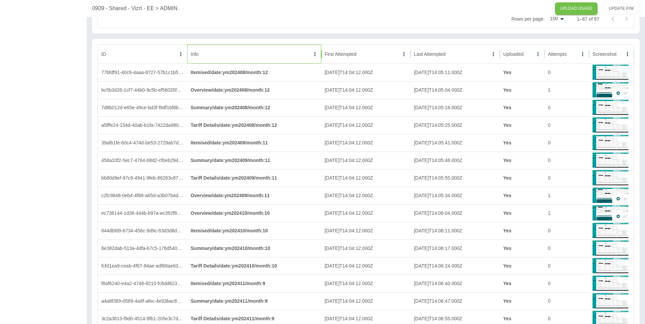
click at [251, 53] on div "Info" at bounding box center [250, 54] width 119 height 19
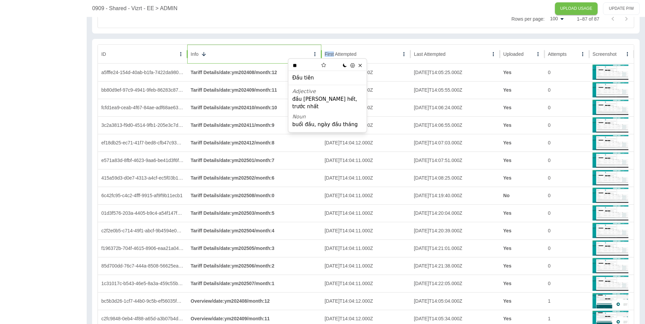
click at [251, 53] on div "Info" at bounding box center [250, 54] width 119 height 19
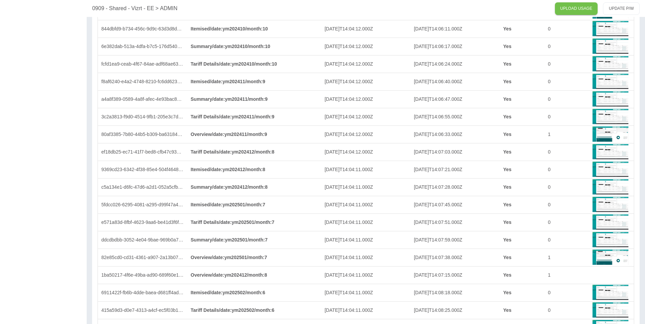
scroll to position [2004, 0]
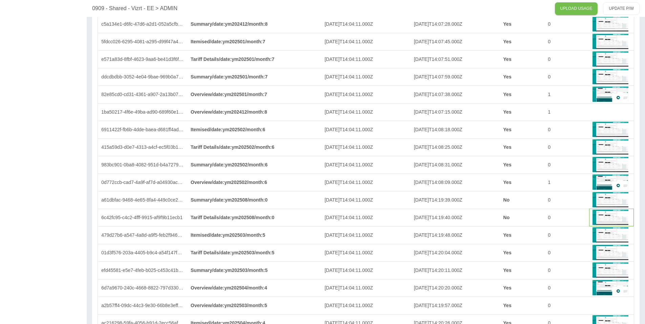
click at [604, 219] on img at bounding box center [610, 217] width 36 height 16
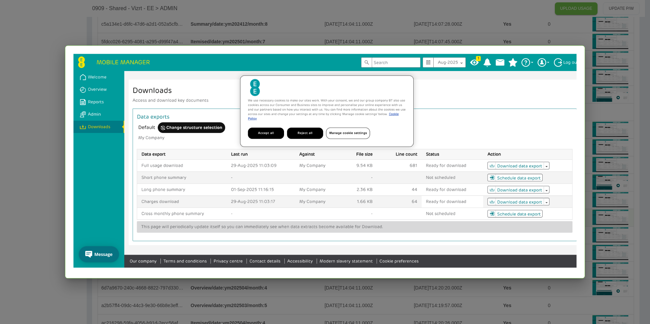
click at [604, 219] on div at bounding box center [325, 162] width 650 height 324
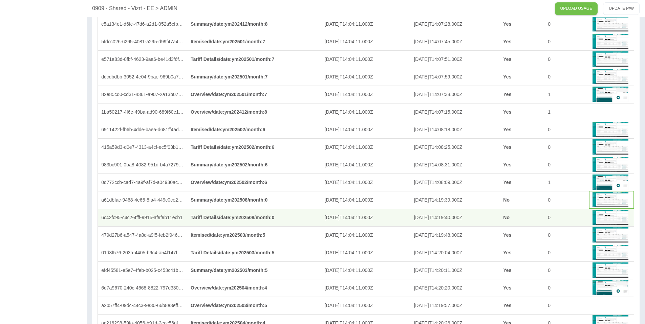
click at [607, 200] on img at bounding box center [610, 200] width 36 height 16
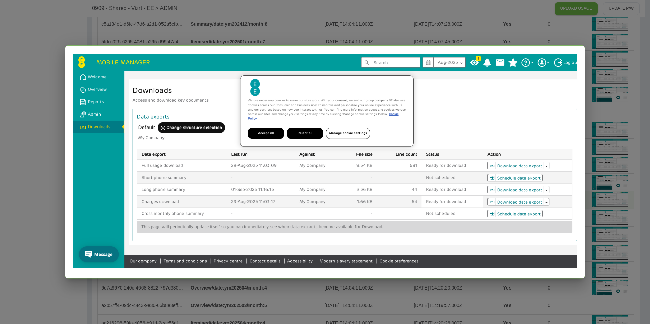
click at [607, 200] on div at bounding box center [325, 162] width 650 height 324
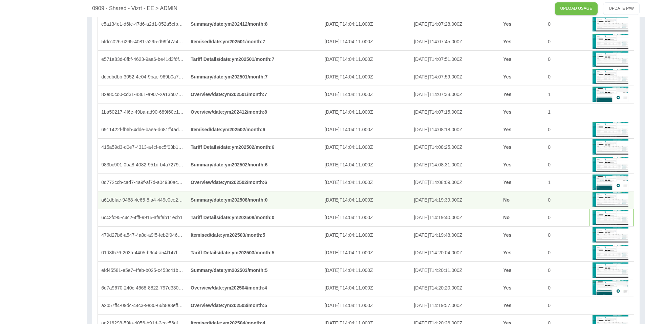
click at [609, 213] on img at bounding box center [610, 217] width 36 height 16
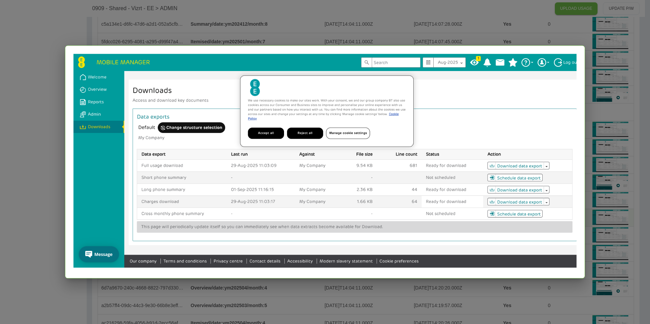
click at [37, 33] on div at bounding box center [325, 162] width 650 height 324
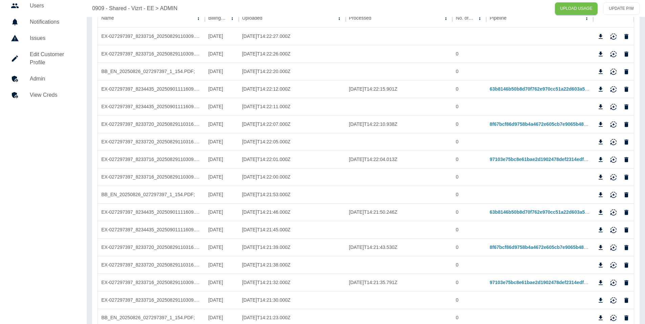
scroll to position [0, 0]
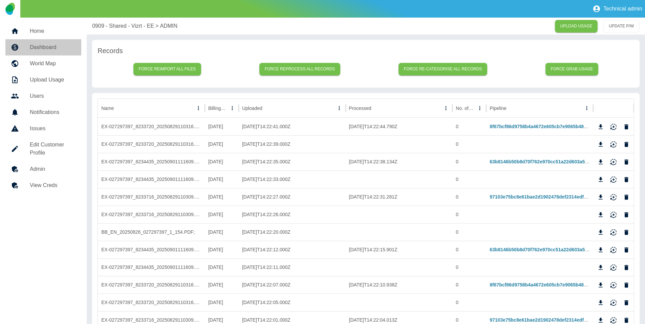
click at [49, 45] on h5 "Dashboard" at bounding box center [53, 47] width 46 height 8
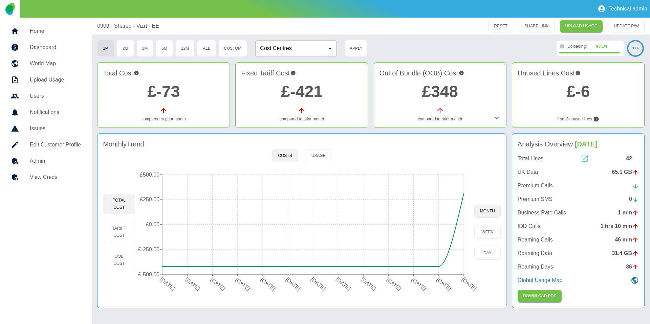
click at [584, 155] on icon at bounding box center [584, 159] width 8 height 8
click at [586, 159] on icon at bounding box center [584, 159] width 8 height 8
